Goal: Transaction & Acquisition: Purchase product/service

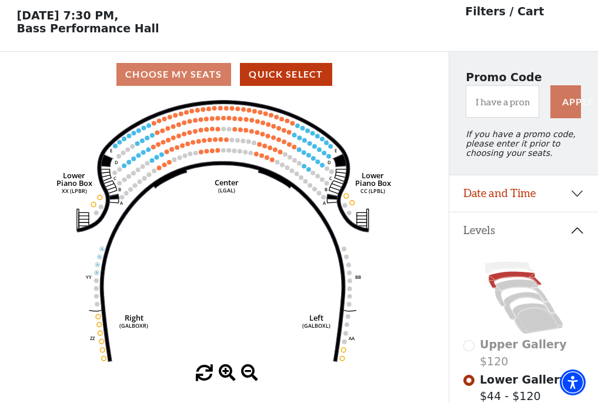
scroll to position [55, 0]
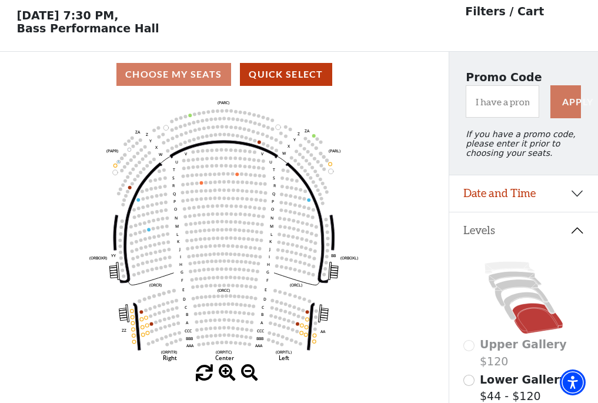
scroll to position [55, 0]
